Goal: Task Accomplishment & Management: Use online tool/utility

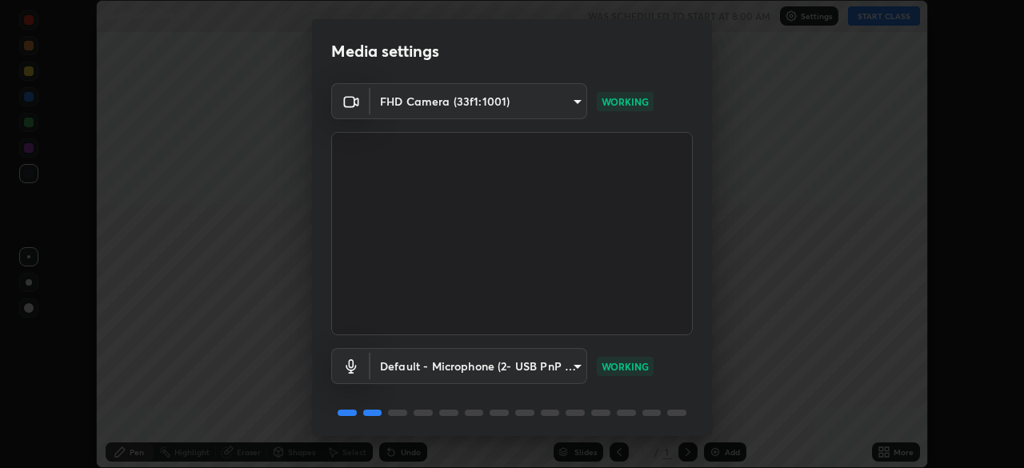
scroll to position [57, 0]
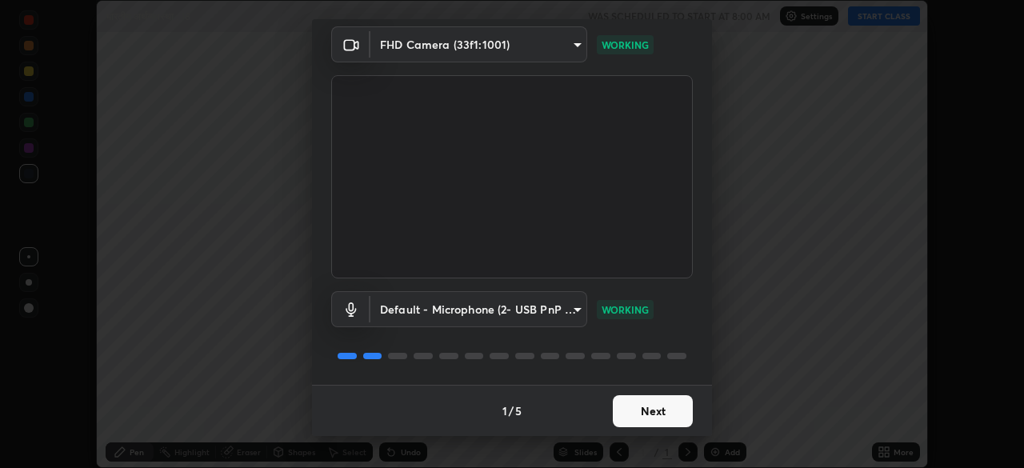
click at [673, 410] on button "Next" at bounding box center [653, 411] width 80 height 32
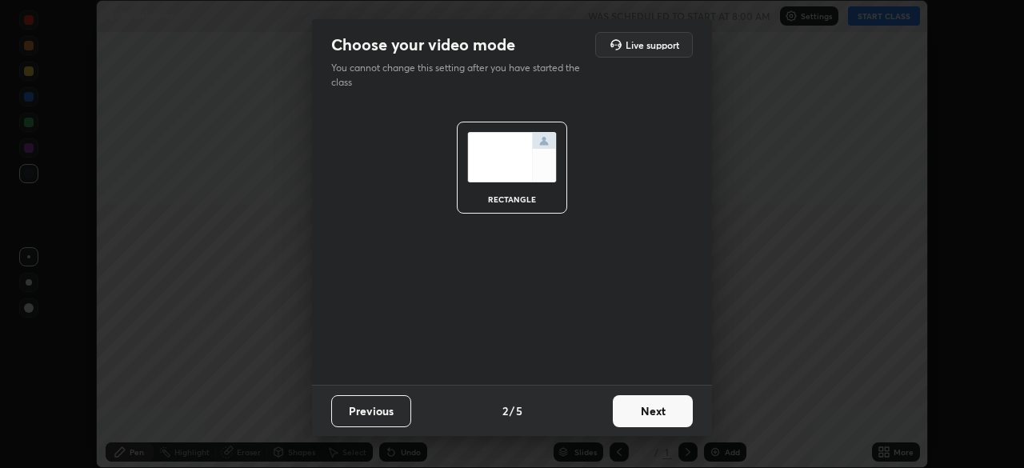
scroll to position [0, 0]
click at [671, 413] on button "Next" at bounding box center [653, 411] width 80 height 32
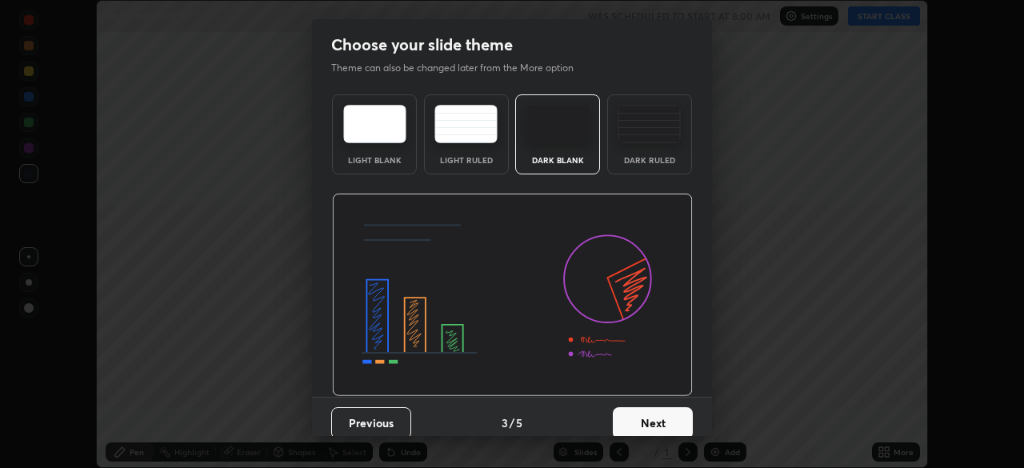
click at [672, 412] on button "Next" at bounding box center [653, 423] width 80 height 32
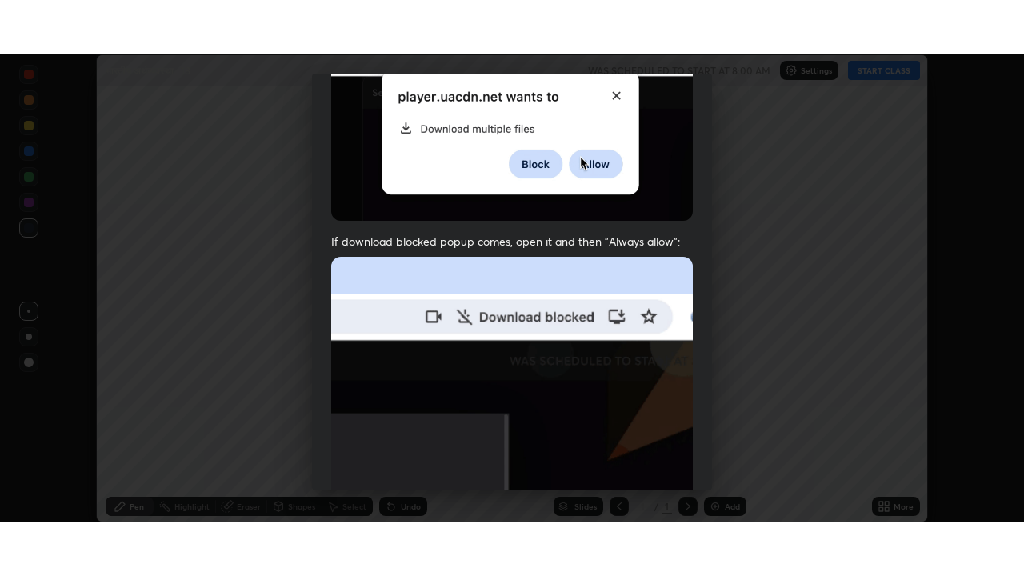
scroll to position [383, 0]
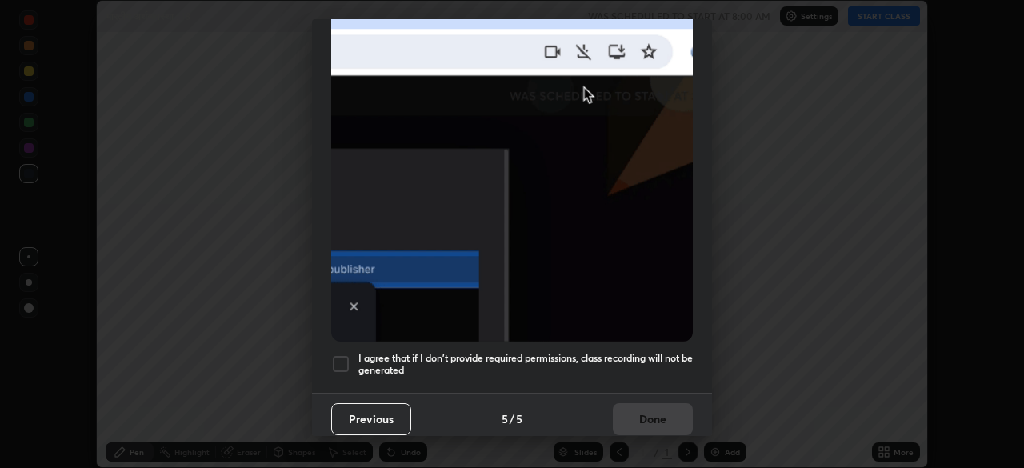
click at [344, 359] on div at bounding box center [340, 363] width 19 height 19
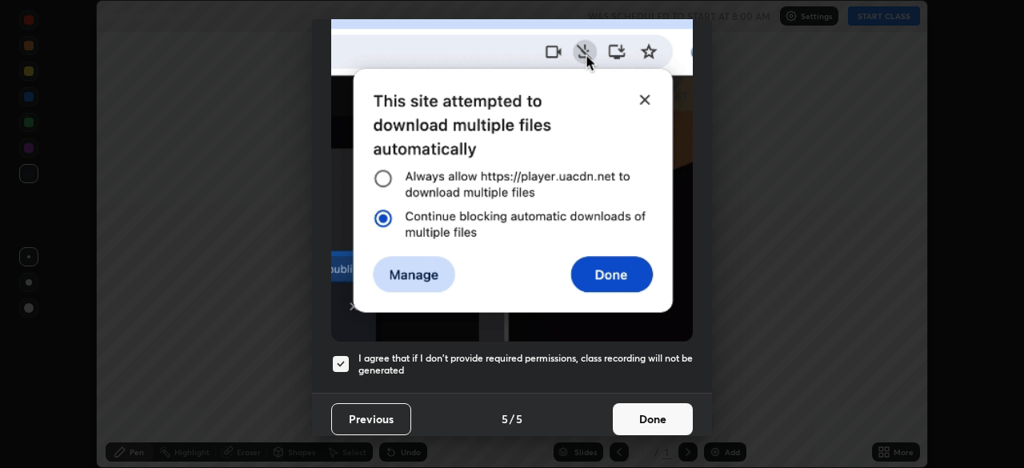
click at [649, 415] on button "Done" at bounding box center [653, 419] width 80 height 32
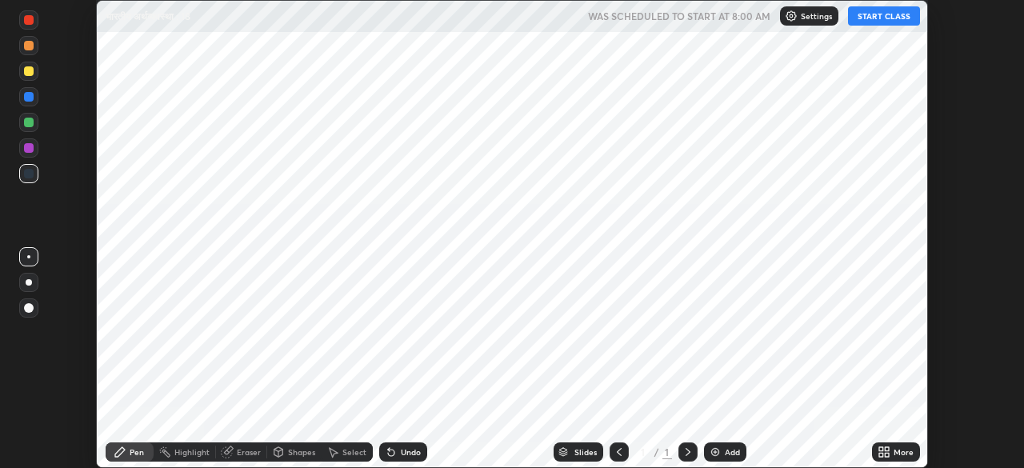
click at [885, 454] on icon at bounding box center [887, 455] width 4 height 4
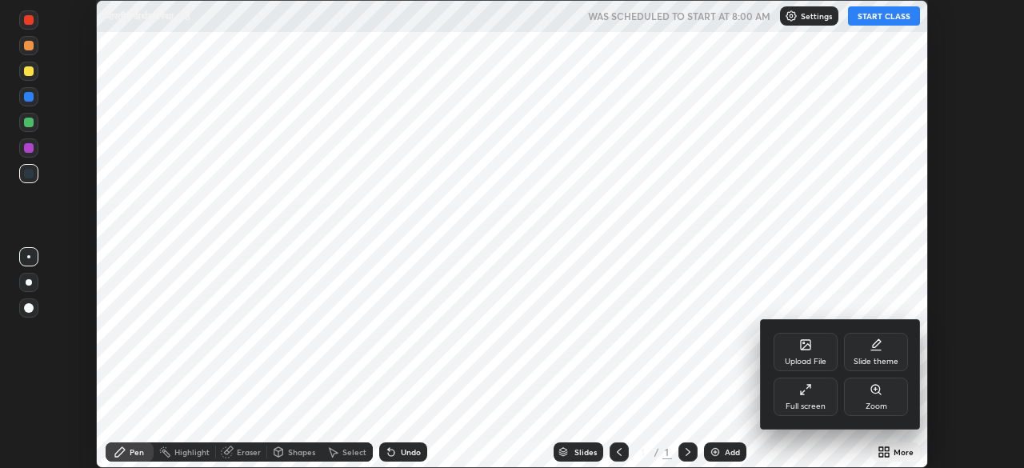
click at [810, 403] on div "Full screen" at bounding box center [806, 407] width 40 height 8
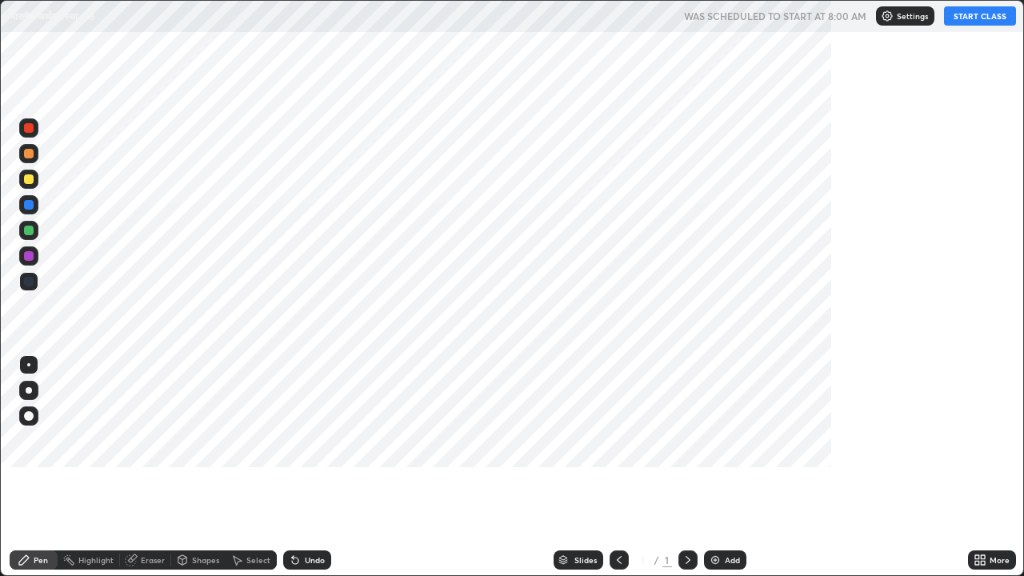
scroll to position [576, 1024]
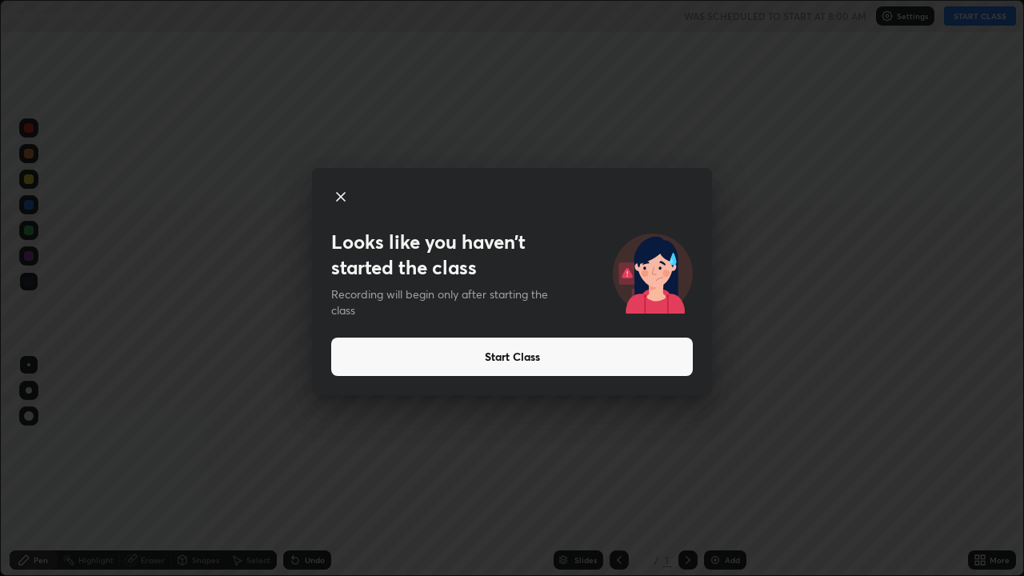
click at [562, 347] on button "Start Class" at bounding box center [512, 357] width 362 height 38
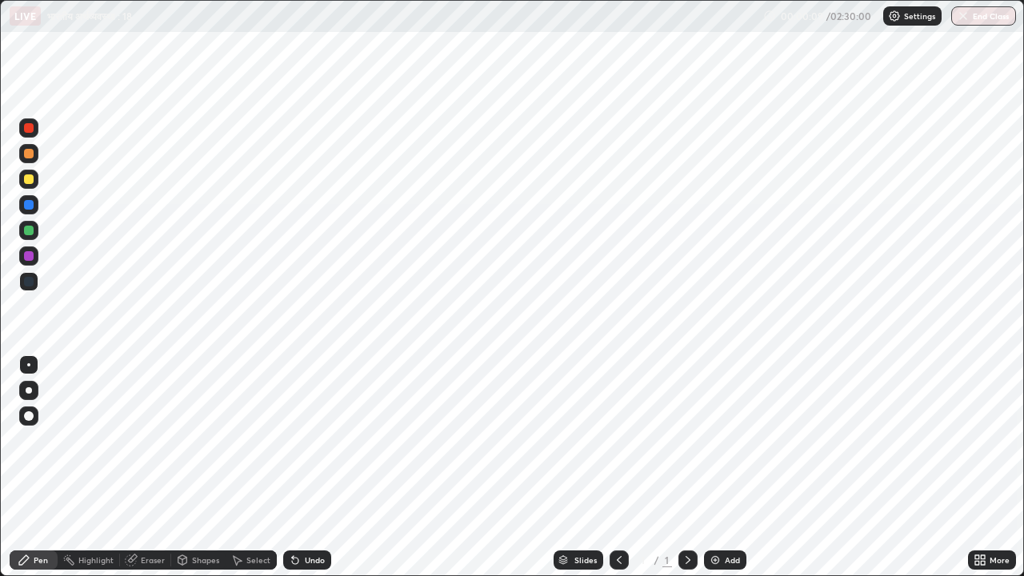
click at [725, 467] on div "Add" at bounding box center [732, 560] width 15 height 8
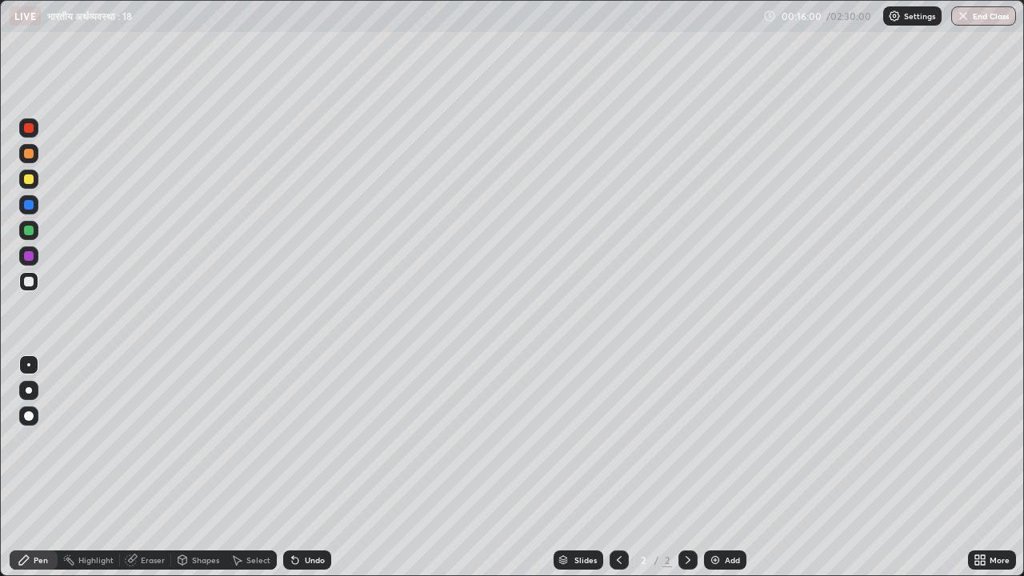
click at [0, 382] on div "Setting up your live class" at bounding box center [512, 288] width 1024 height 576
click at [716, 467] on img at bounding box center [715, 560] width 13 height 13
click at [719, 467] on img at bounding box center [715, 560] width 13 height 13
click at [154, 467] on div "Eraser" at bounding box center [153, 560] width 24 height 8
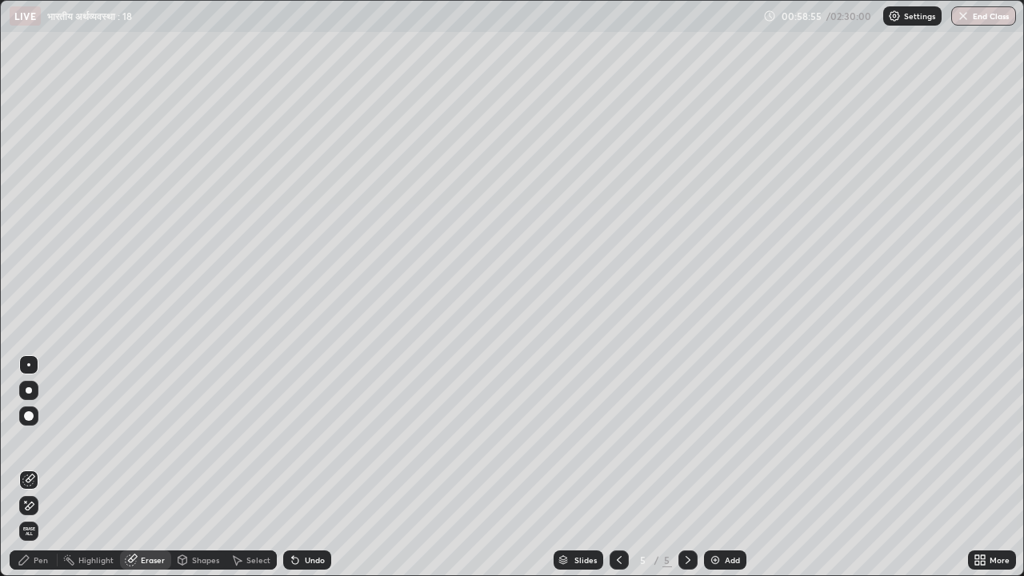
click at [43, 467] on div "Pen" at bounding box center [41, 560] width 14 height 8
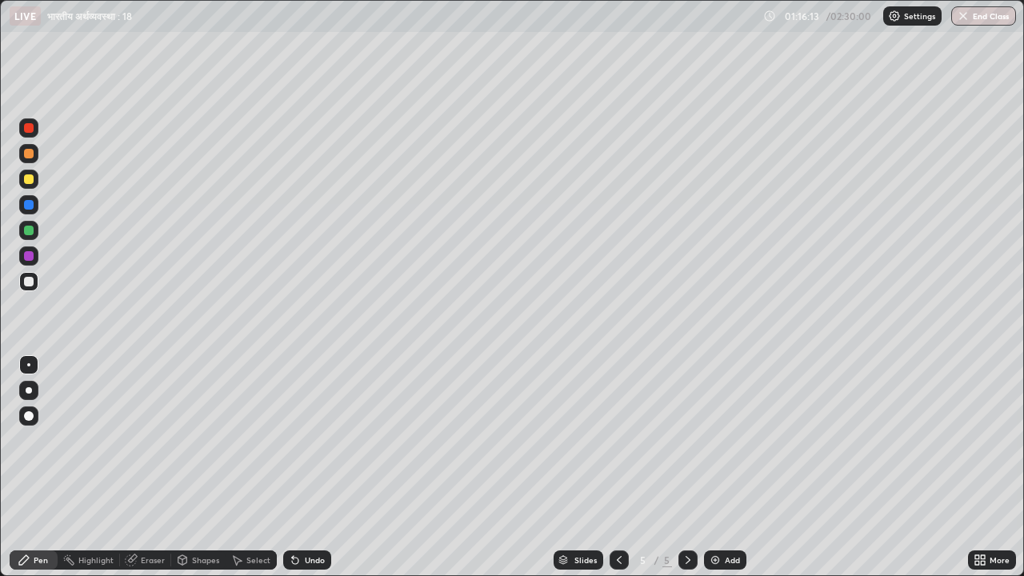
click at [715, 467] on img at bounding box center [715, 560] width 13 height 13
click at [618, 467] on icon at bounding box center [619, 560] width 13 height 13
click at [687, 467] on icon at bounding box center [688, 560] width 13 height 13
